Goal: Navigation & Orientation: Find specific page/section

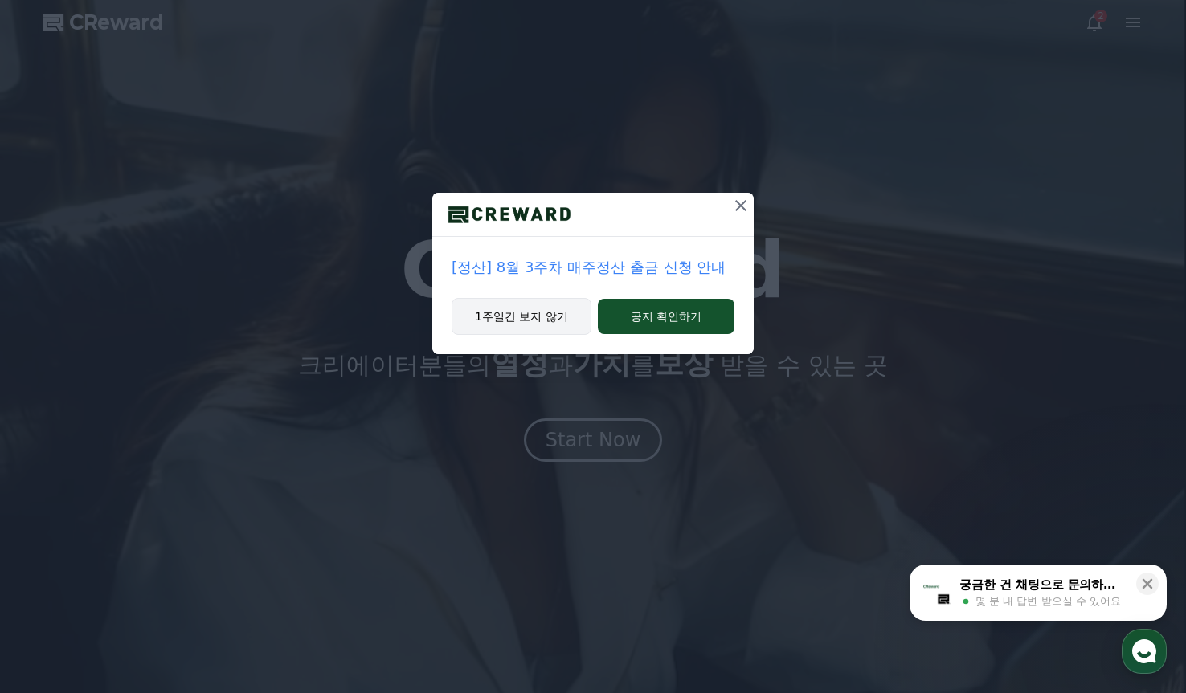
click at [546, 317] on button "1주일간 보지 않기" at bounding box center [522, 316] width 140 height 37
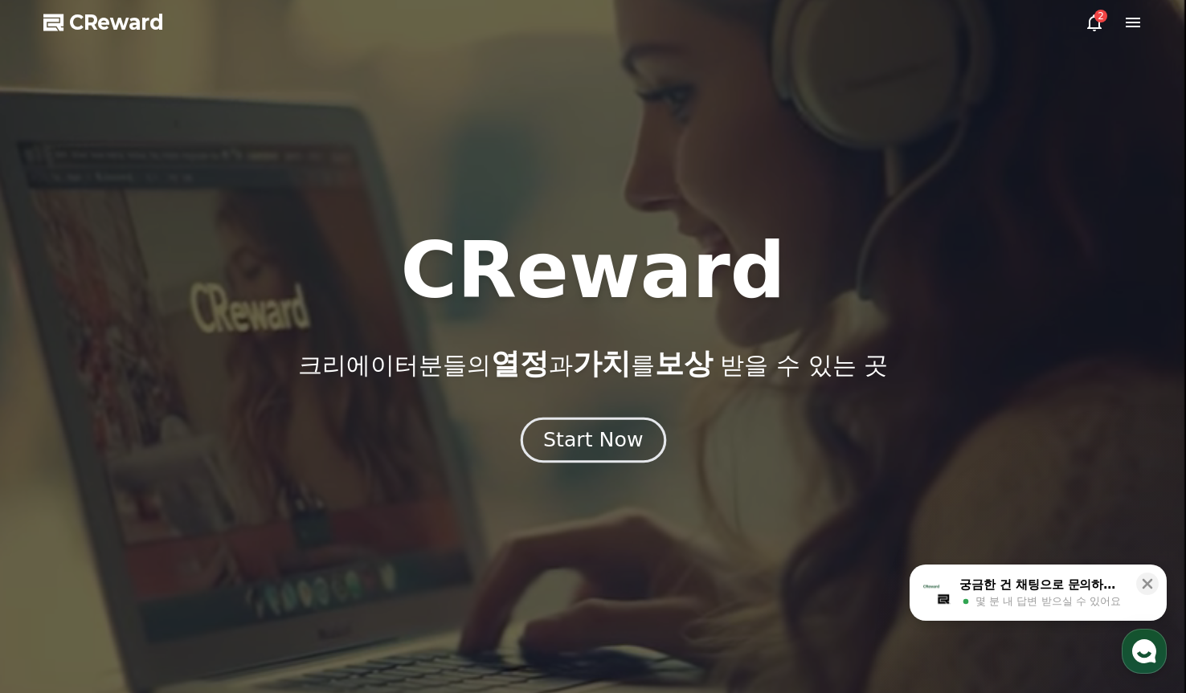
click at [604, 447] on div "Start Now" at bounding box center [593, 440] width 100 height 27
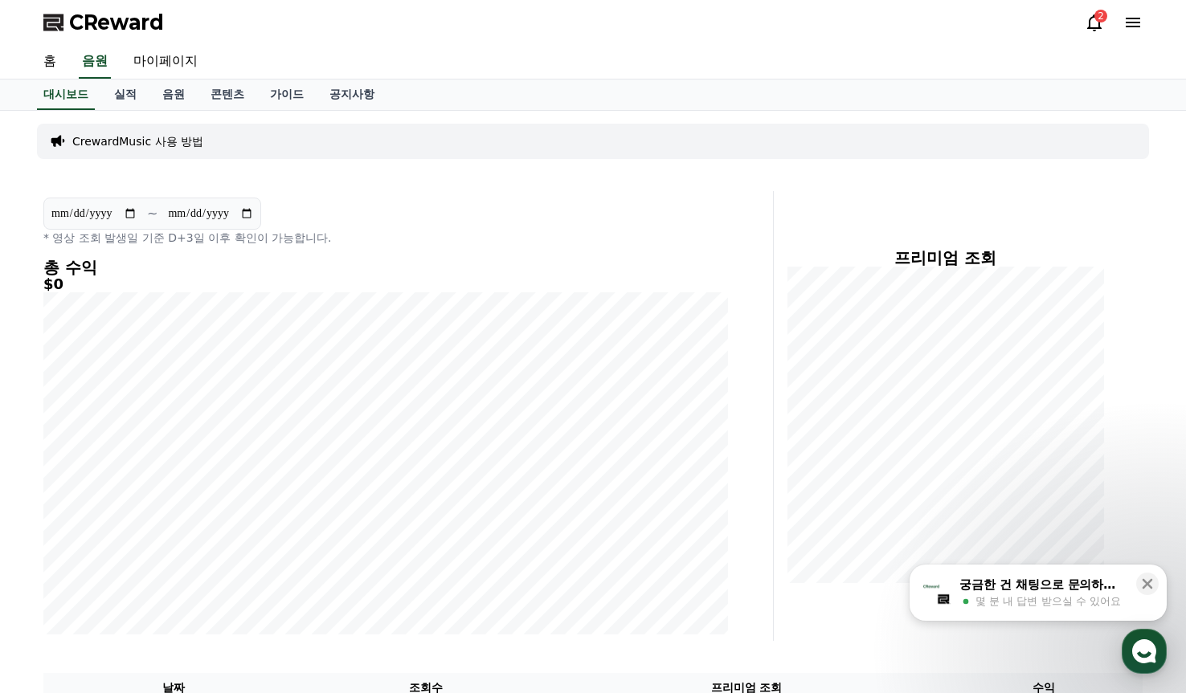
click at [1082, 18] on div "CReward 2" at bounding box center [593, 22] width 1125 height 45
click at [1083, 18] on div "CReward 2" at bounding box center [593, 22] width 1125 height 45
click at [1090, 22] on icon at bounding box center [1094, 22] width 14 height 17
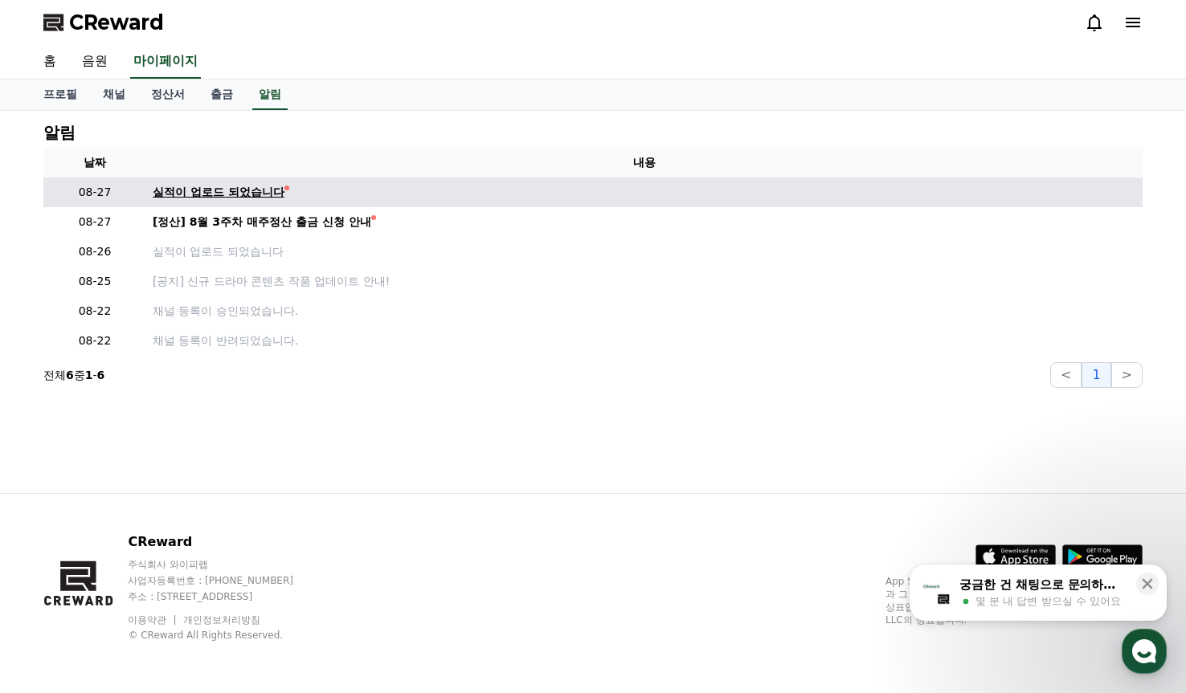
click at [245, 192] on div "실적이 업로드 되었습니다" at bounding box center [219, 192] width 132 height 17
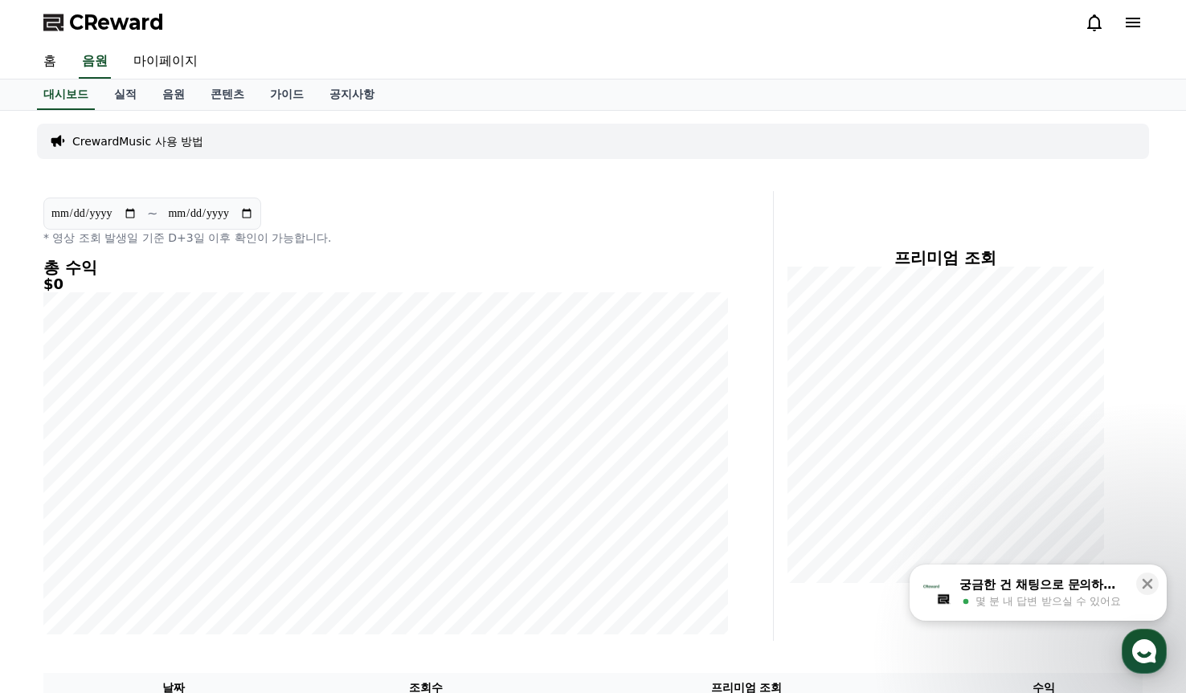
click at [1093, 22] on icon at bounding box center [1094, 22] width 19 height 19
